Goal: Task Accomplishment & Management: Manage account settings

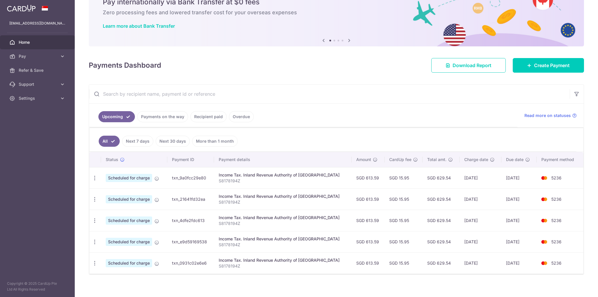
scroll to position [32, 0]
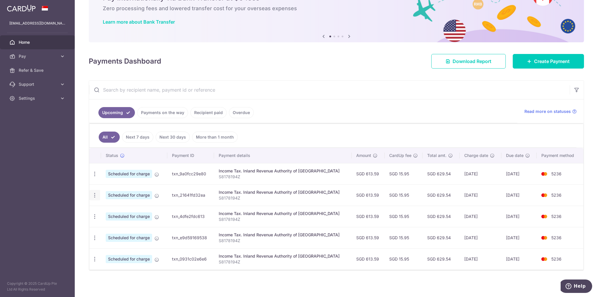
click at [94, 195] on icon "button" at bounding box center [95, 195] width 6 height 6
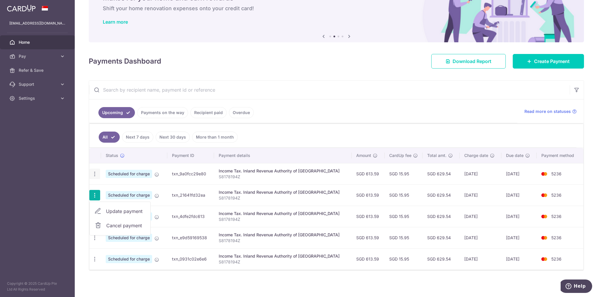
click at [94, 172] on icon "button" at bounding box center [95, 174] width 6 height 6
click at [118, 190] on span "Update payment" at bounding box center [126, 190] width 40 height 7
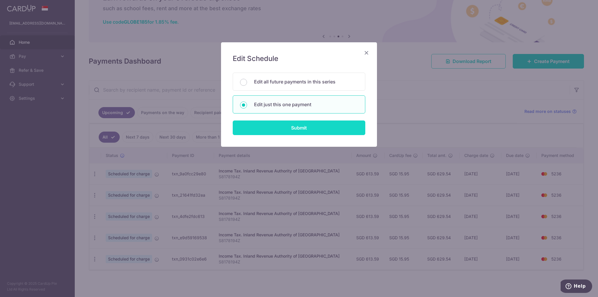
click at [313, 128] on input "Submit" at bounding box center [299, 128] width 133 height 15
radio input "true"
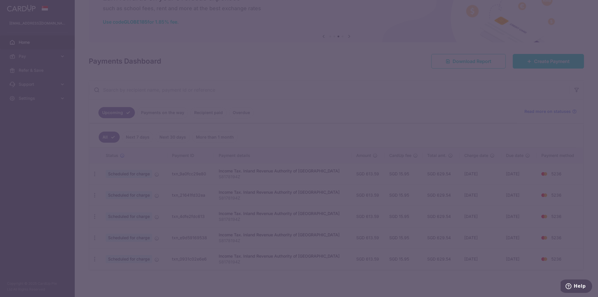
type input "613.59"
type input "[DATE]"
type input "S8178194Z"
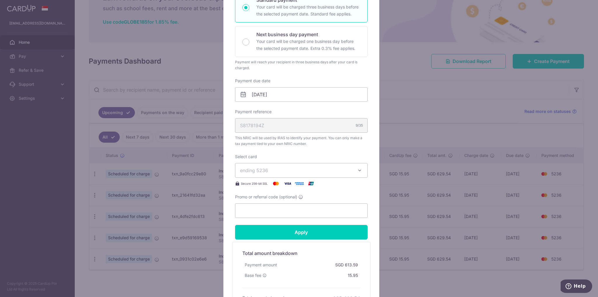
scroll to position [175, 0]
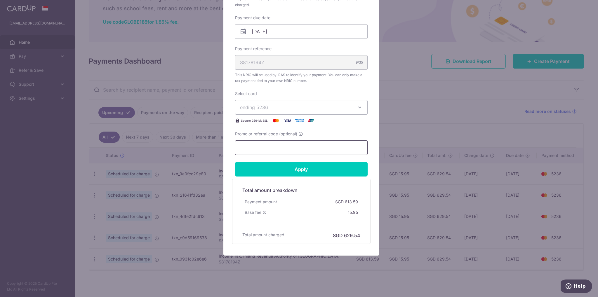
click at [288, 152] on input "Promo or referral code (optional)" at bounding box center [301, 147] width 133 height 15
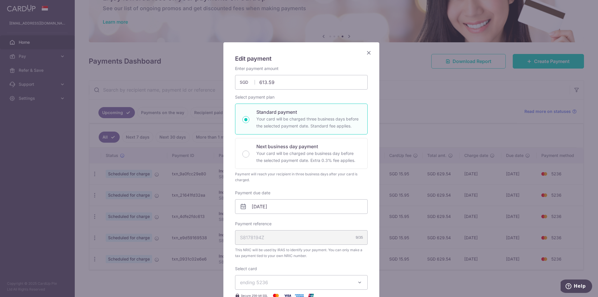
scroll to position [146, 0]
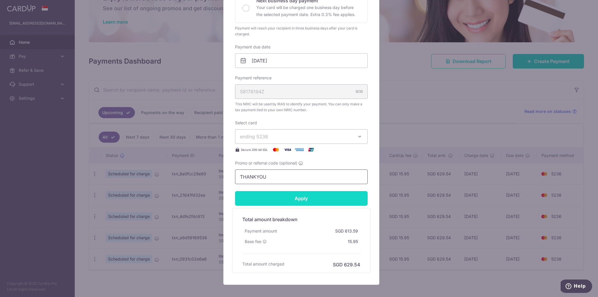
type input "THANKYOU"
click at [322, 201] on input "Apply" at bounding box center [301, 198] width 133 height 15
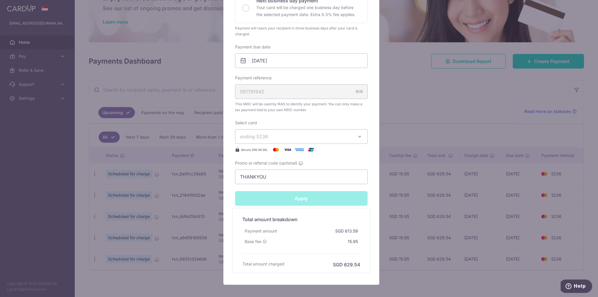
type input "Successfully Applied"
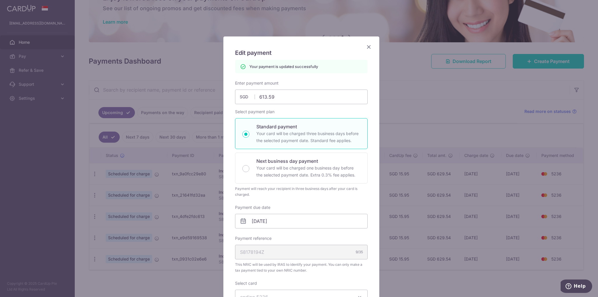
scroll to position [0, 0]
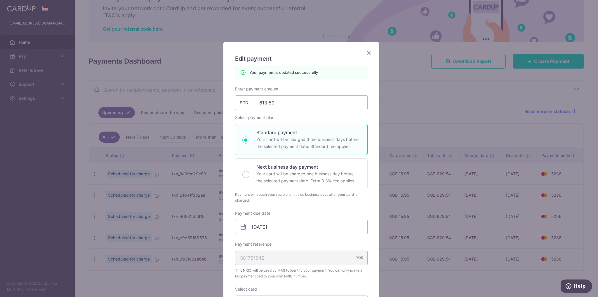
click at [367, 51] on icon "Close" at bounding box center [368, 52] width 7 height 7
